Goal: Find specific page/section: Find specific page/section

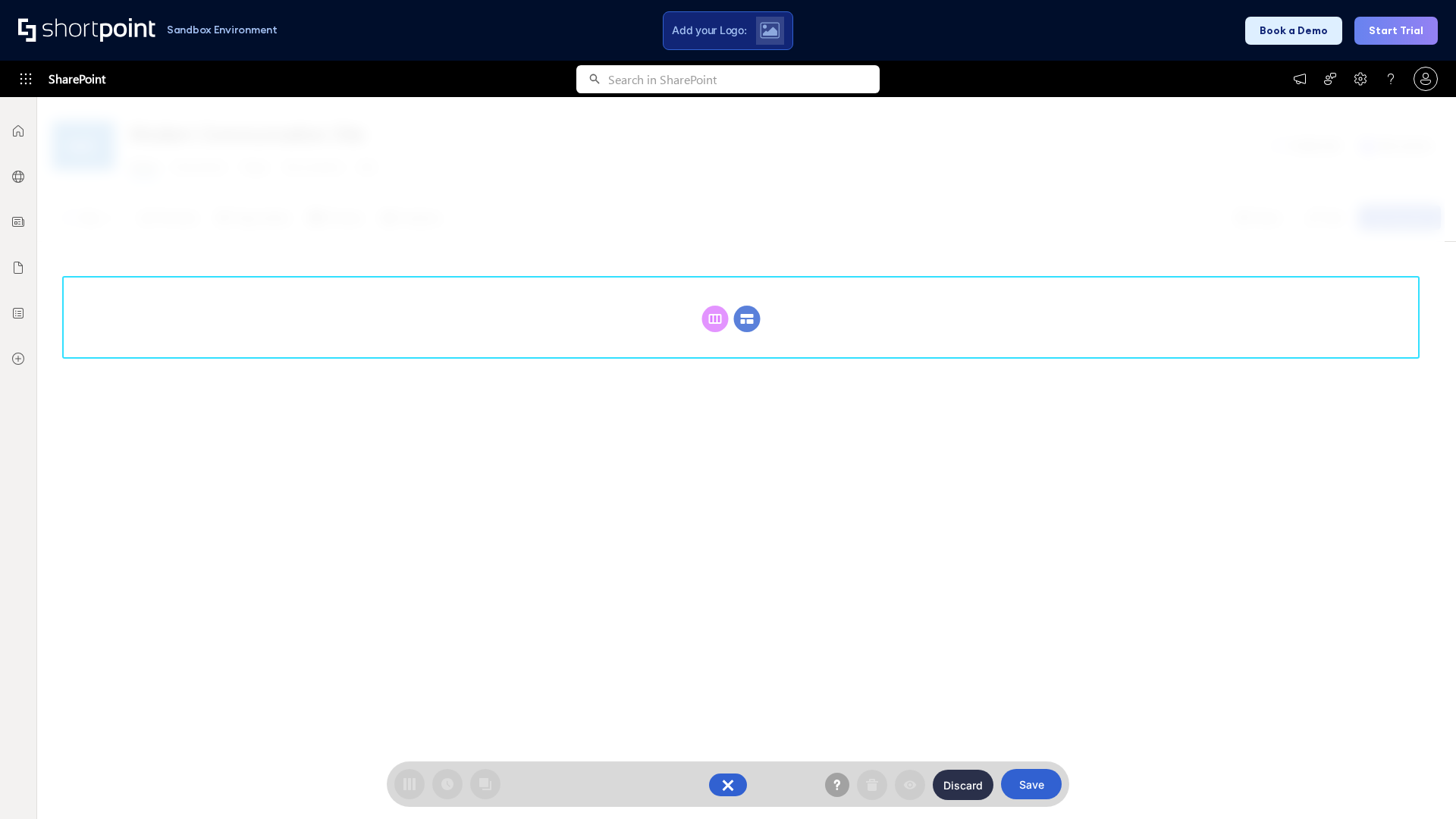
scroll to position [208, 0]
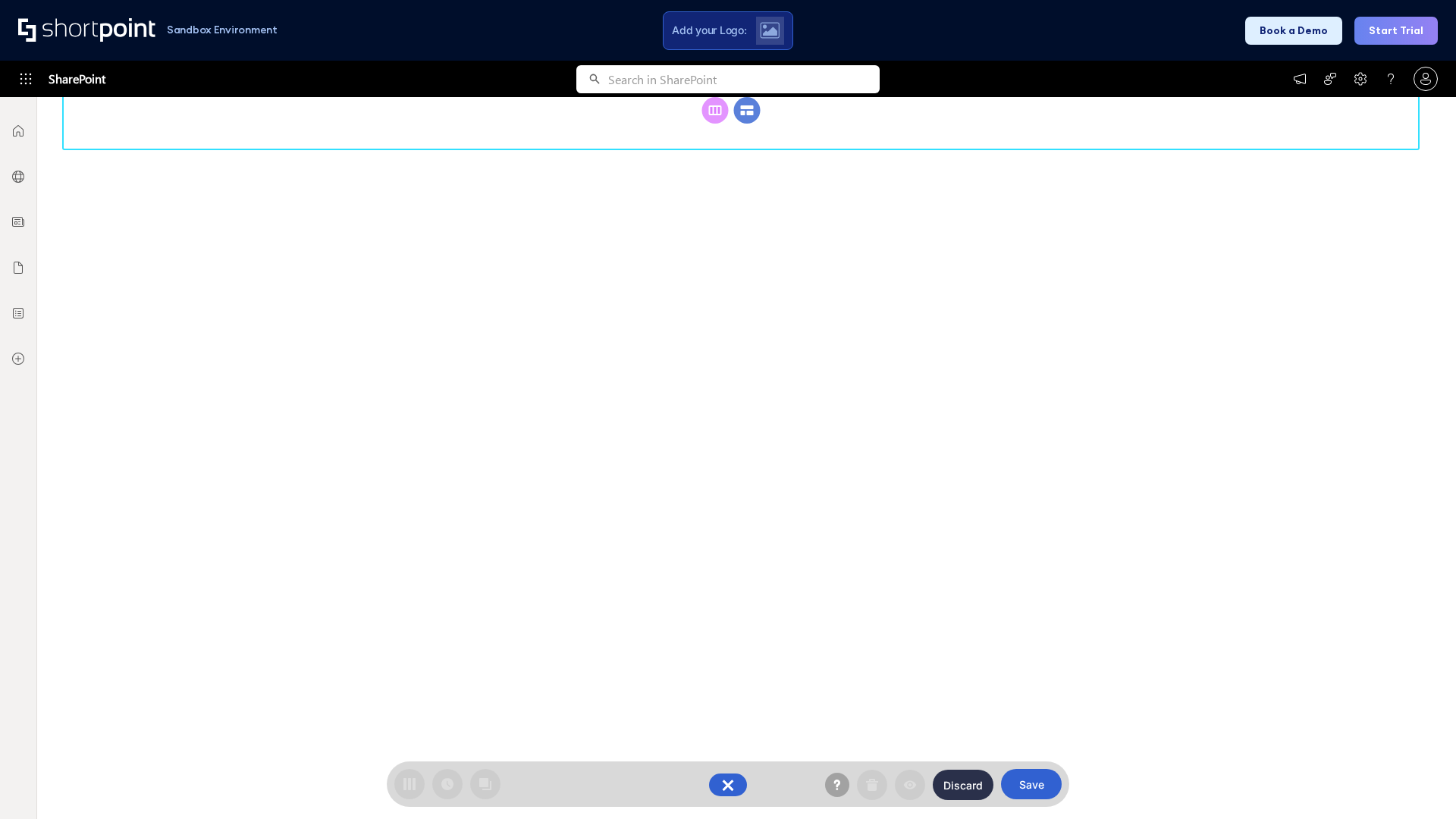
click at [747, 124] on circle at bounding box center [747, 110] width 27 height 27
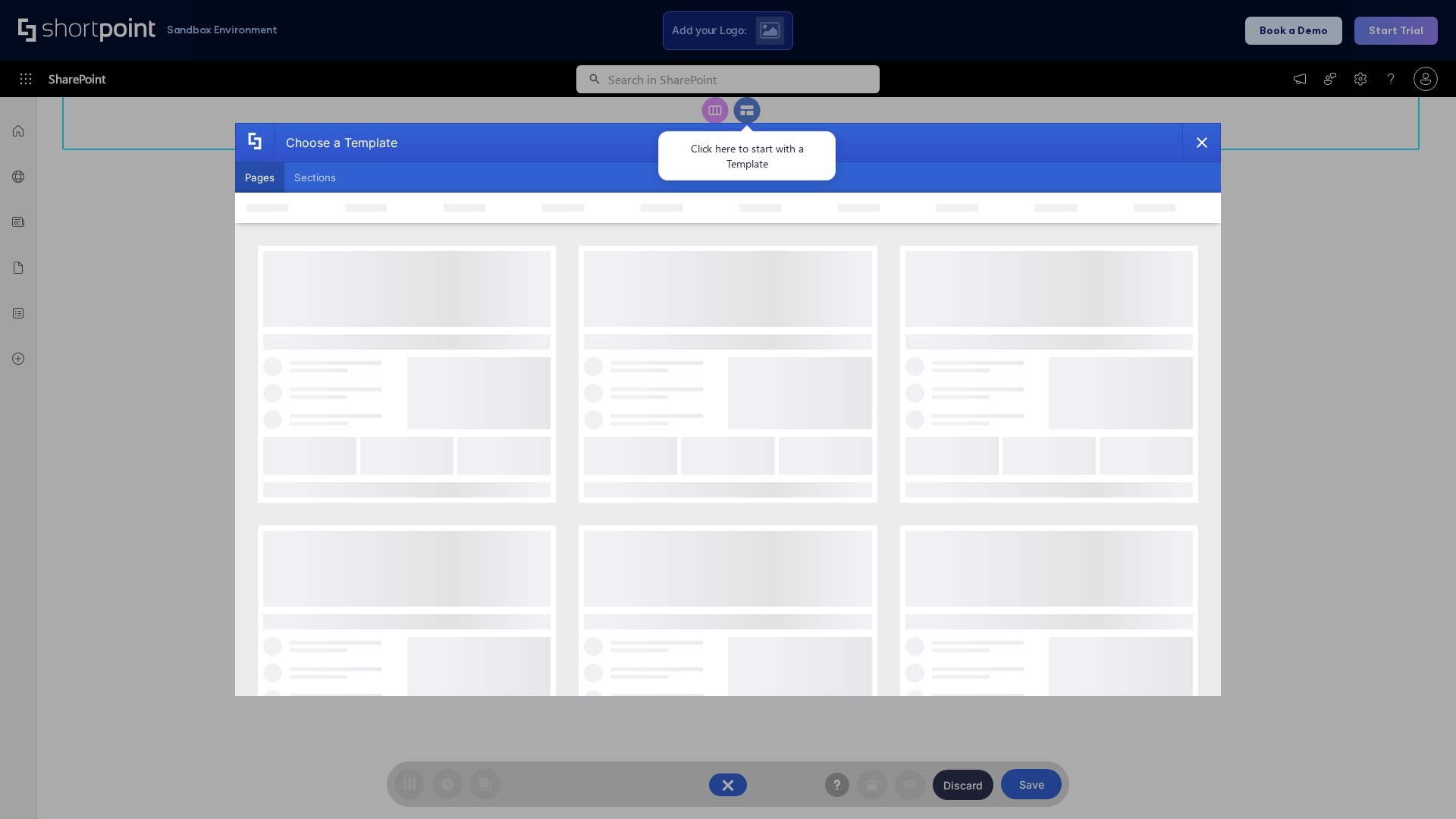
scroll to position [0, 0]
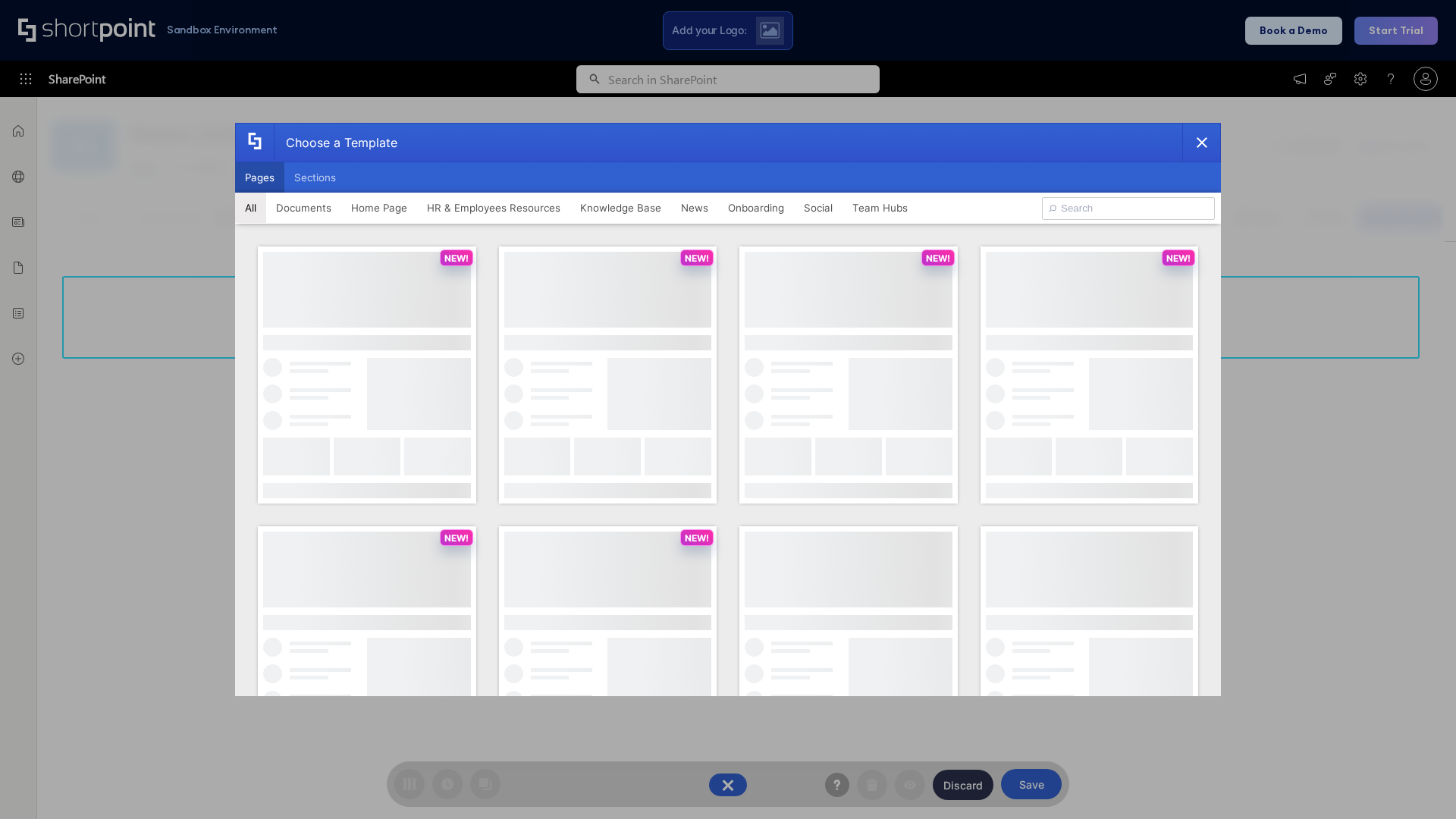
click at [259, 177] on button "Pages" at bounding box center [259, 177] width 49 height 30
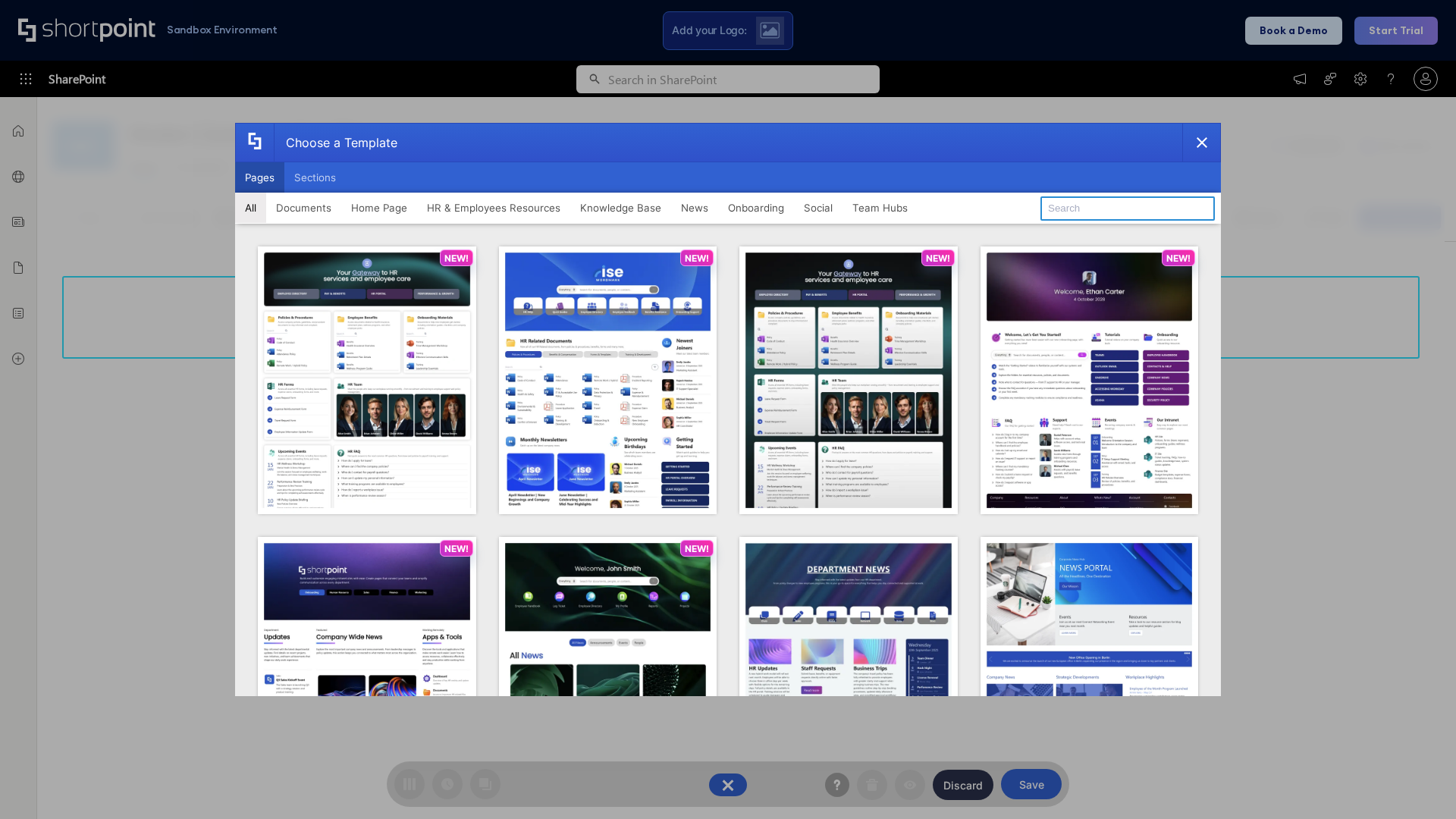
type input "News Portal 6"
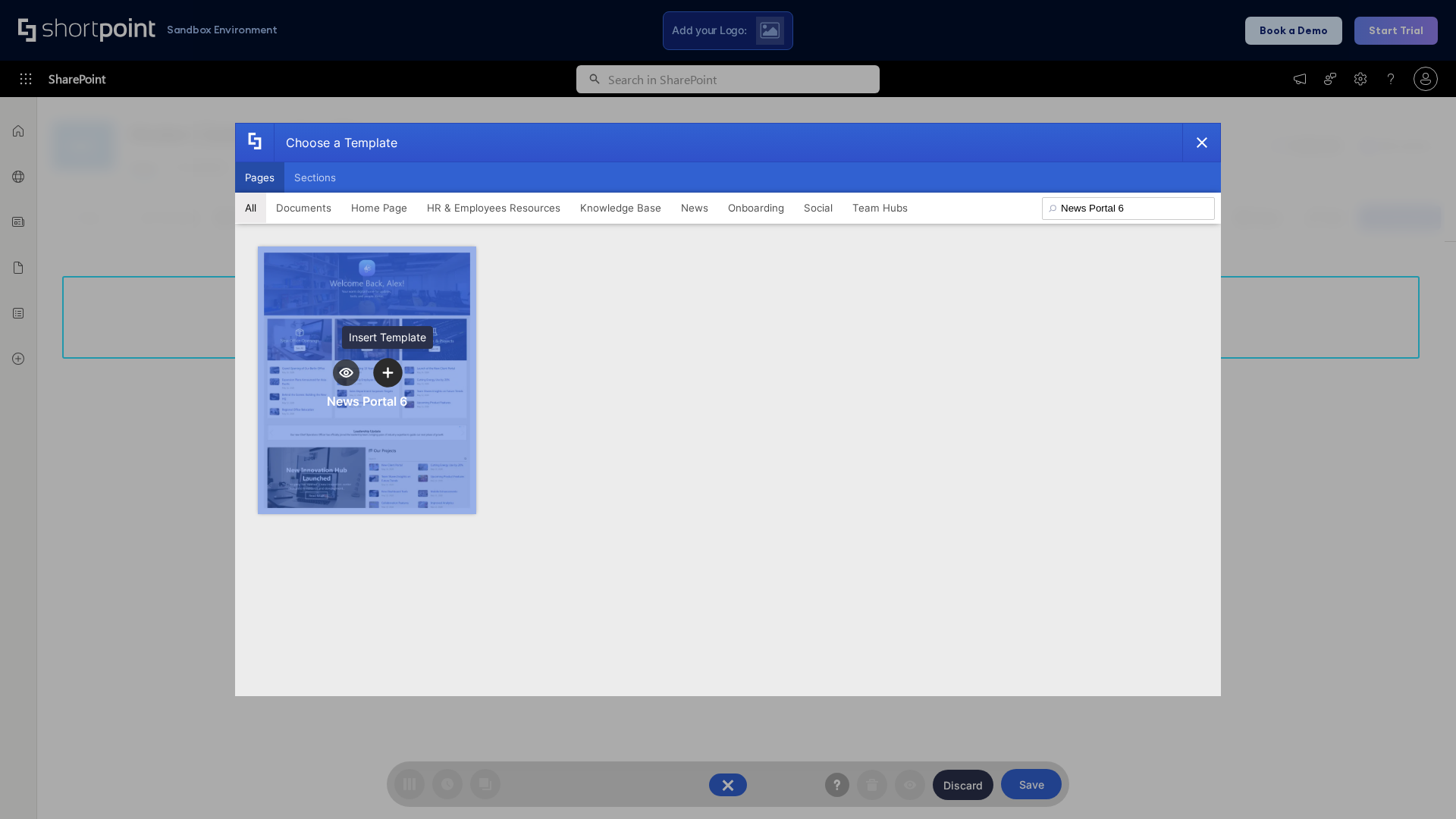
click at [387, 372] on icon "template selector" at bounding box center [387, 372] width 11 height 11
